Goal: Entertainment & Leisure: Consume media (video, audio)

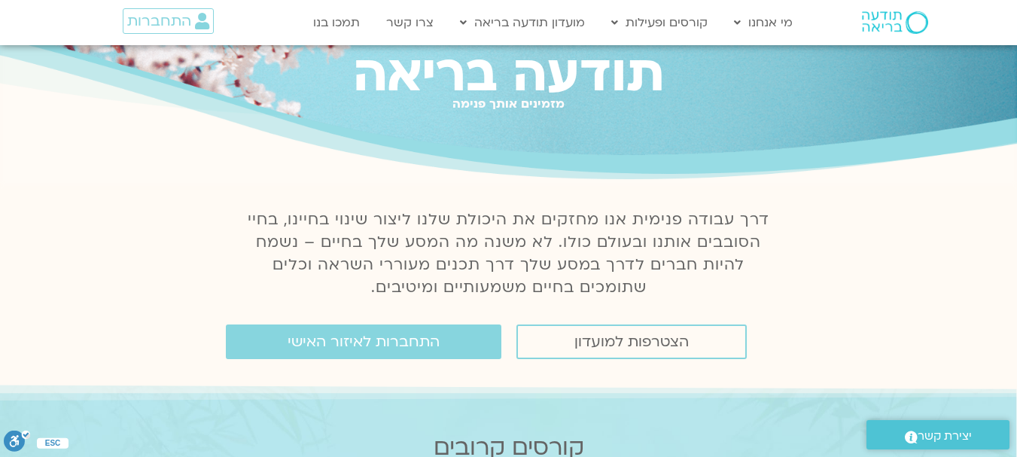
scroll to position [63, 0]
click at [420, 354] on link "התחברות לאיזור האישי" at bounding box center [364, 341] width 276 height 35
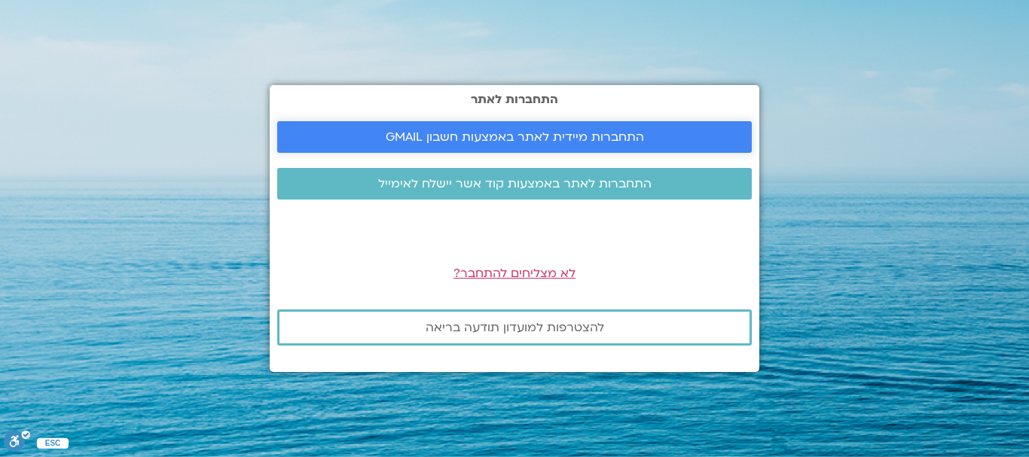
click at [505, 131] on span "התחברות מיידית לאתר באמצעות חשבון GMAIL" at bounding box center [515, 137] width 258 height 14
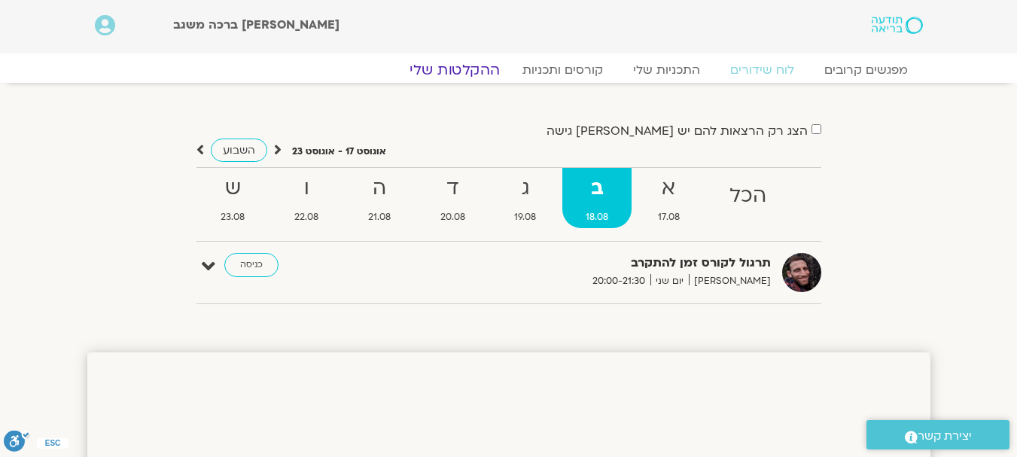
click at [456, 72] on link "ההקלטות שלי" at bounding box center [455, 70] width 127 height 18
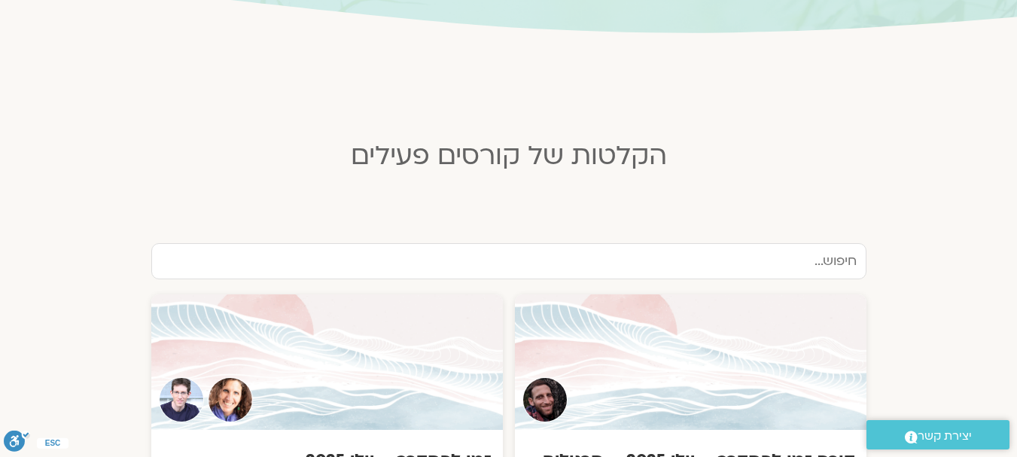
scroll to position [472, 0]
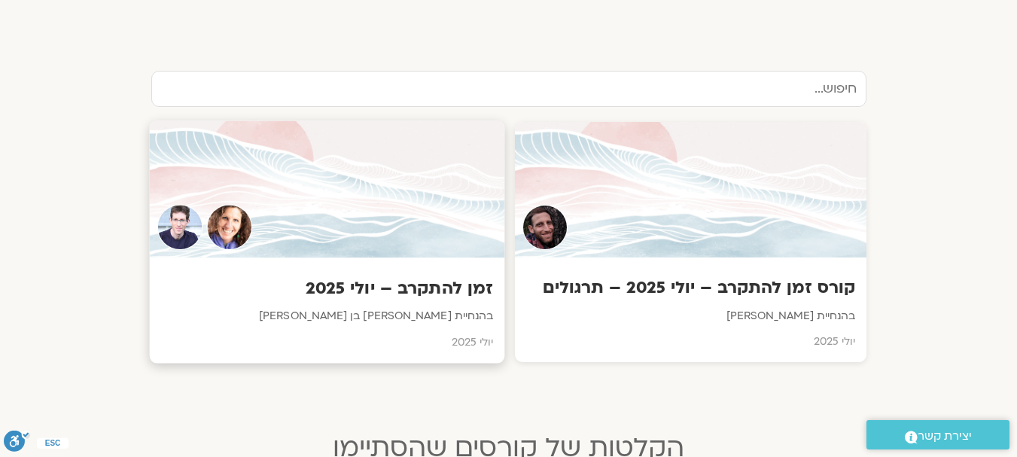
click at [384, 212] on div at bounding box center [326, 189] width 355 height 137
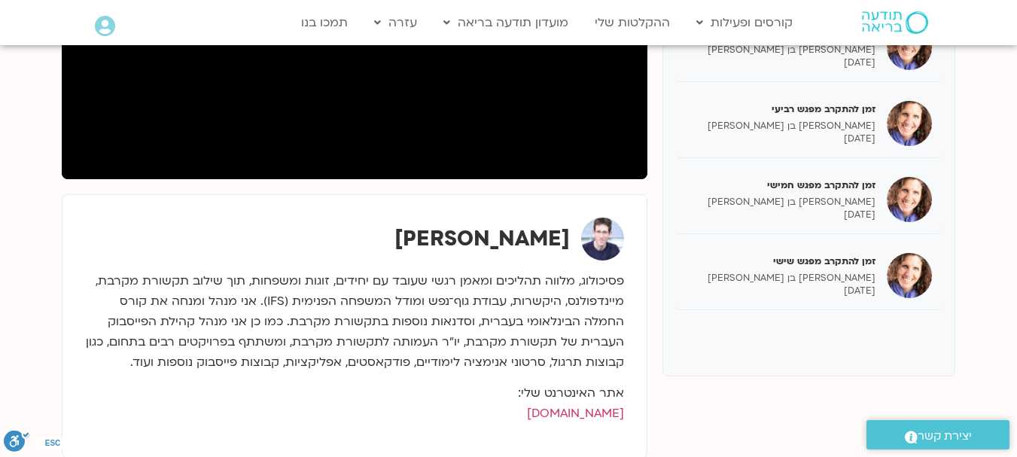
scroll to position [422, 0]
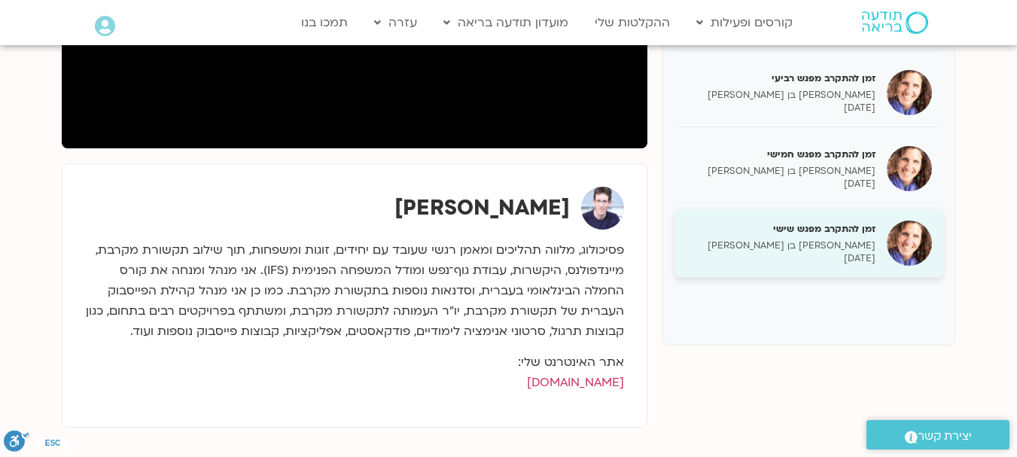
click at [767, 229] on h5 "זמן להתקרב מפגש שישי" at bounding box center [781, 229] width 190 height 14
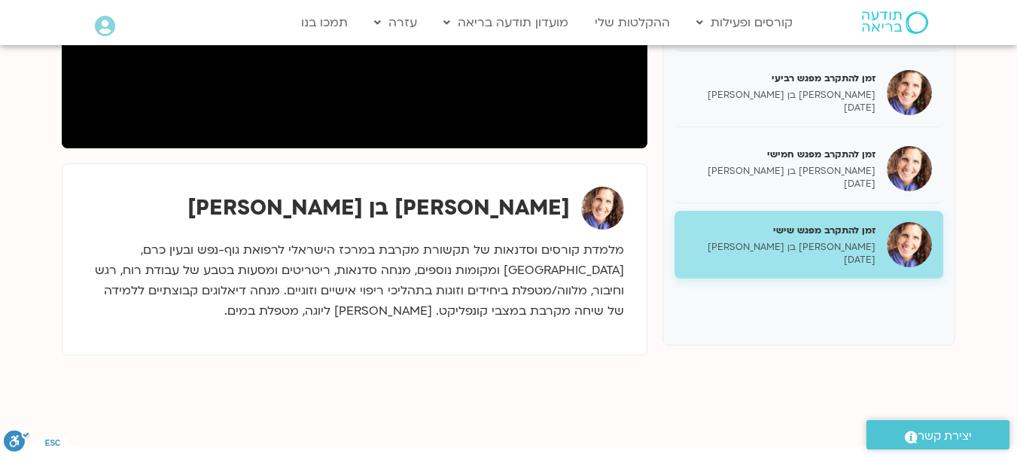
click at [535, 278] on p "מלמדת קורסים וסדנאות של תקשורת מקרבת במרכז הישראלי לרפואת גוף-נפש ובעין כרם, [G…" at bounding box center [354, 280] width 539 height 81
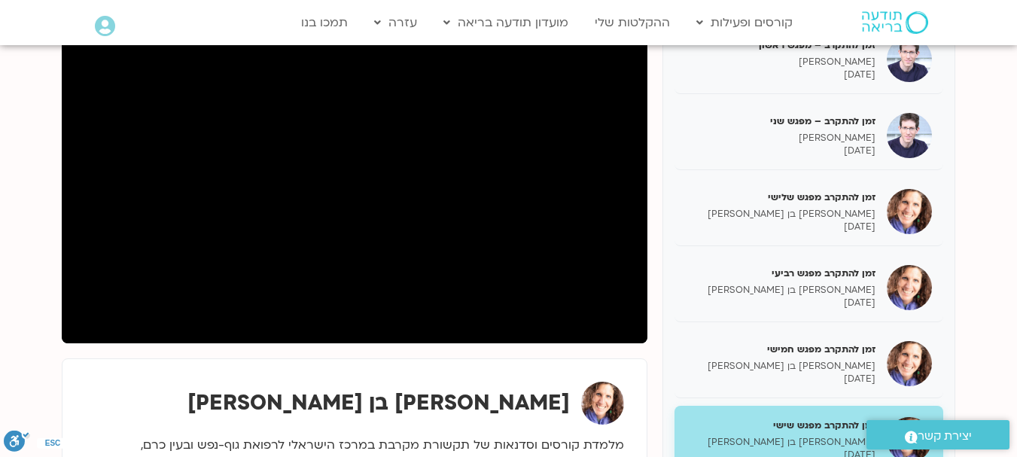
scroll to position [226, 0]
